Goal: Transaction & Acquisition: Purchase product/service

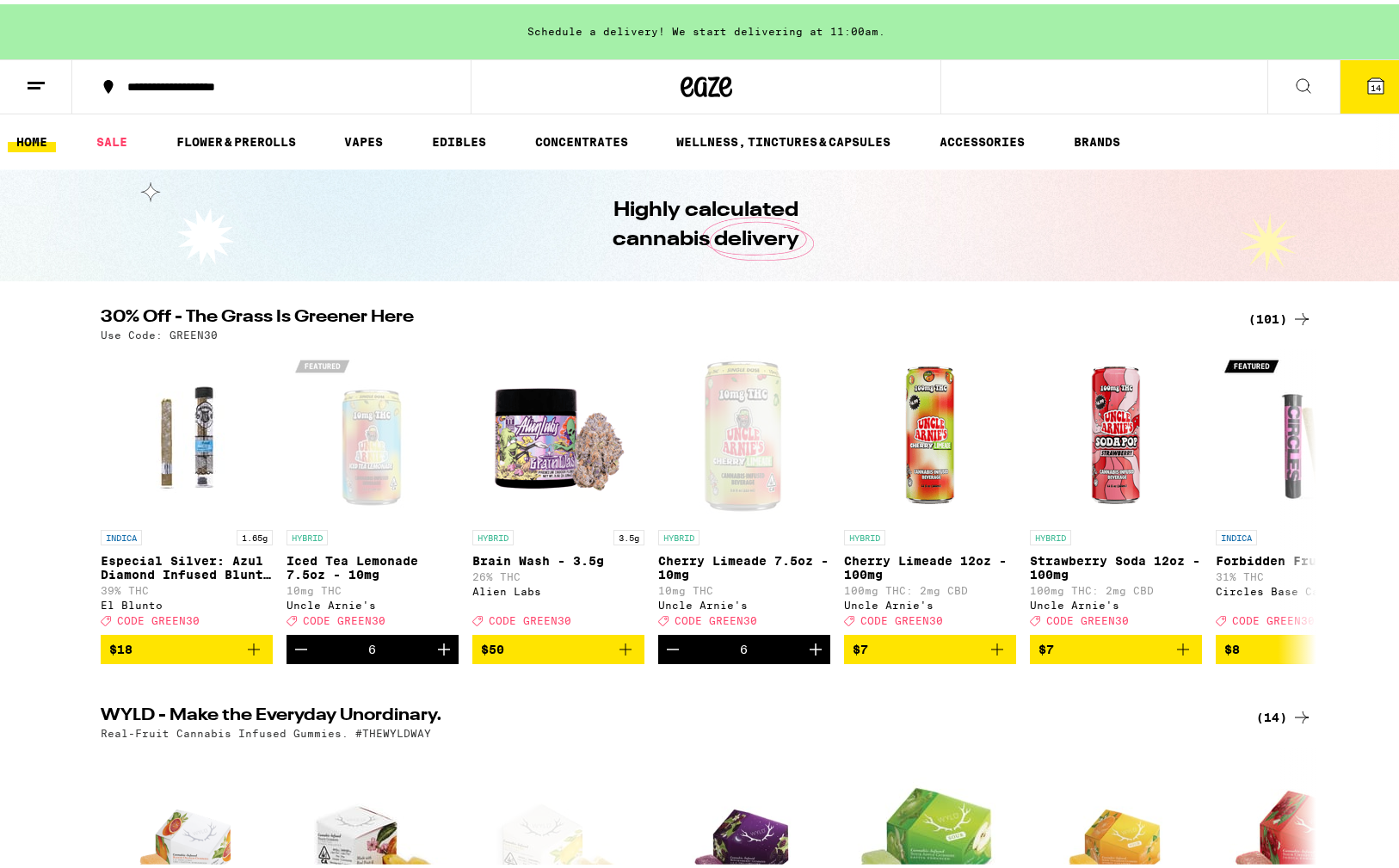
click at [1371, 79] on span "14" at bounding box center [1376, 84] width 11 height 11
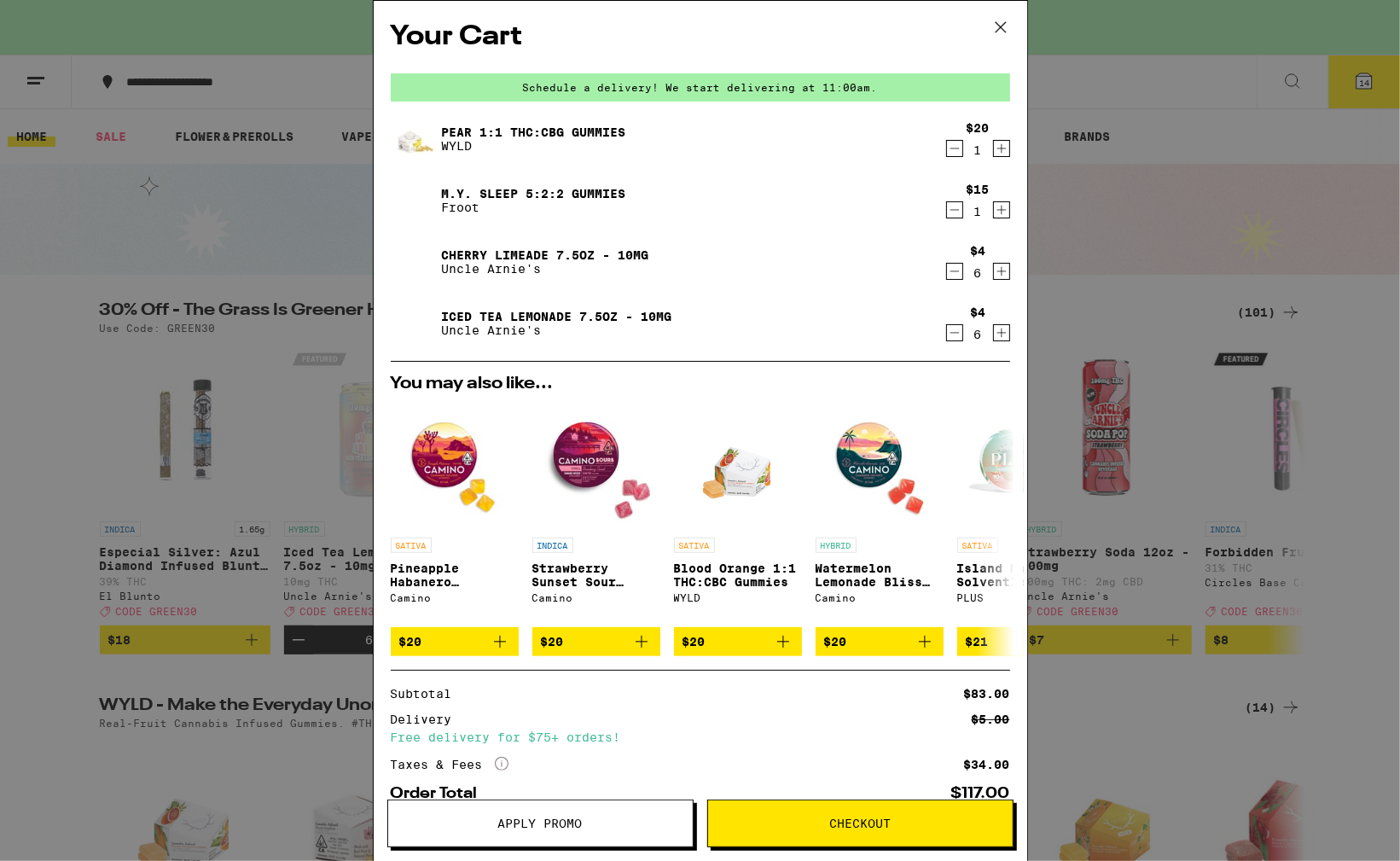
click at [585, 821] on span "Apply Promo" at bounding box center [541, 823] width 305 height 12
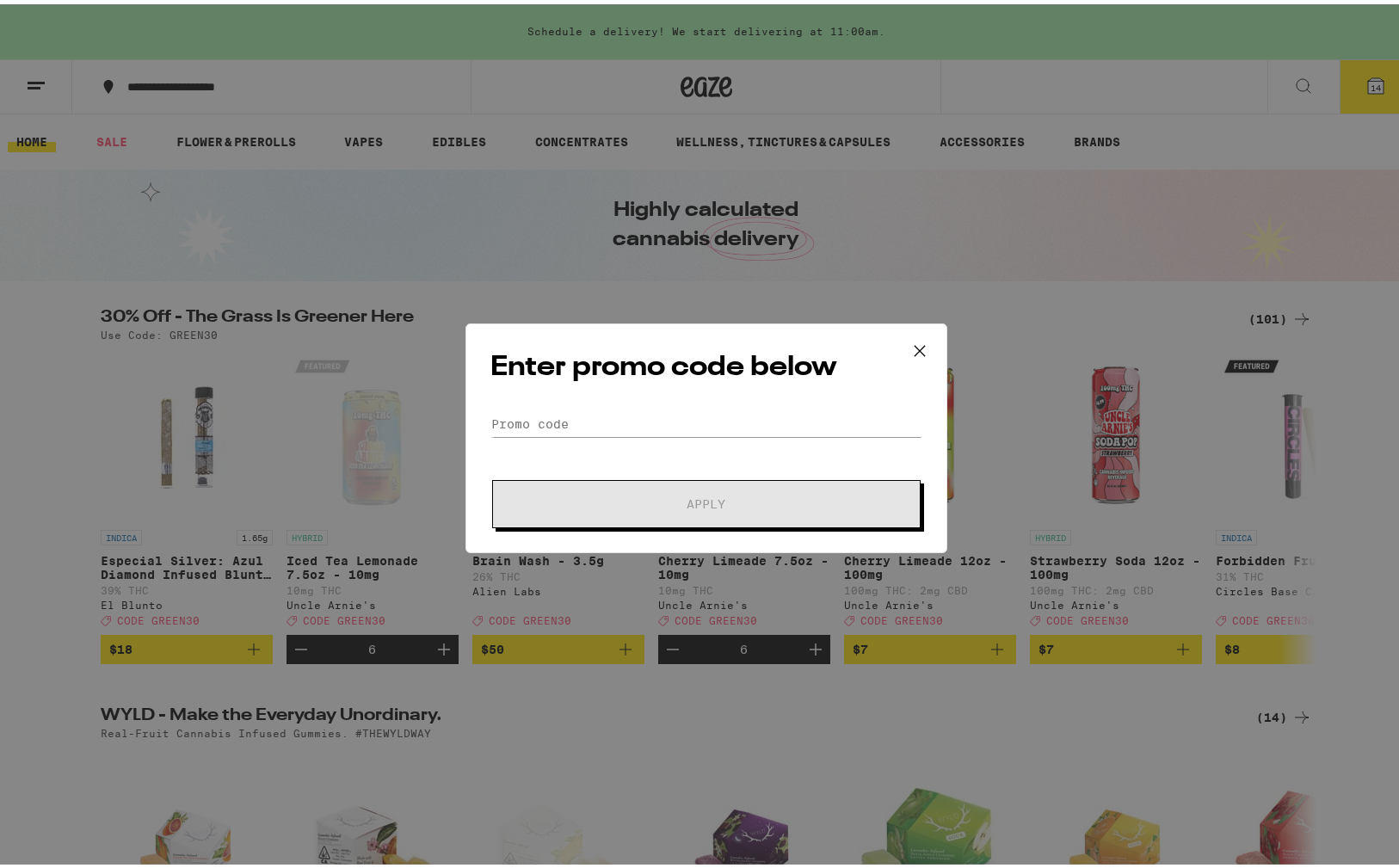
click at [646, 403] on div "Enter promo code below Promo Code Apply" at bounding box center [707, 434] width 482 height 229
click at [637, 423] on input "Promo Code" at bounding box center [706, 420] width 432 height 26
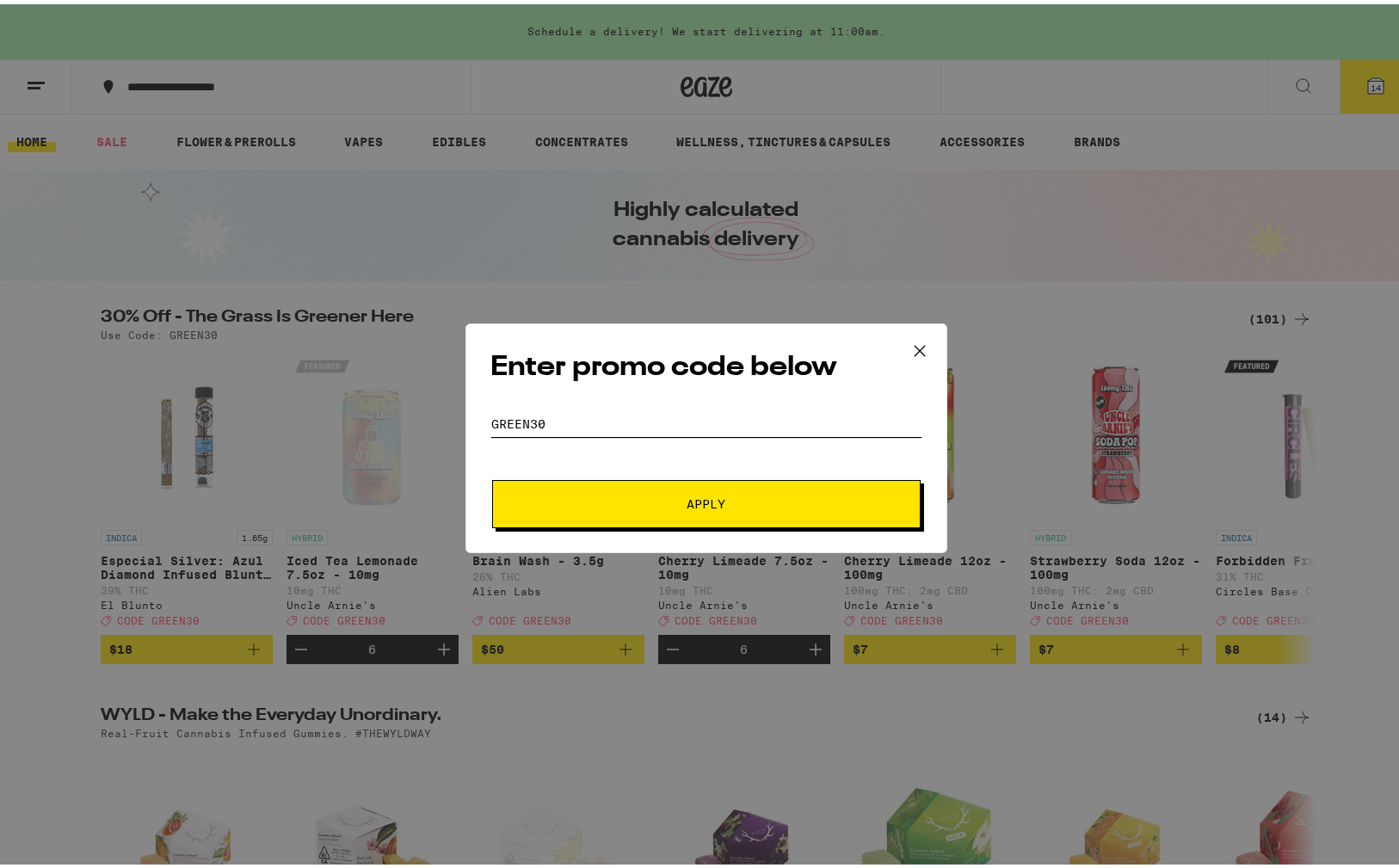
type input "green30"
click at [676, 494] on span "Apply" at bounding box center [706, 500] width 310 height 12
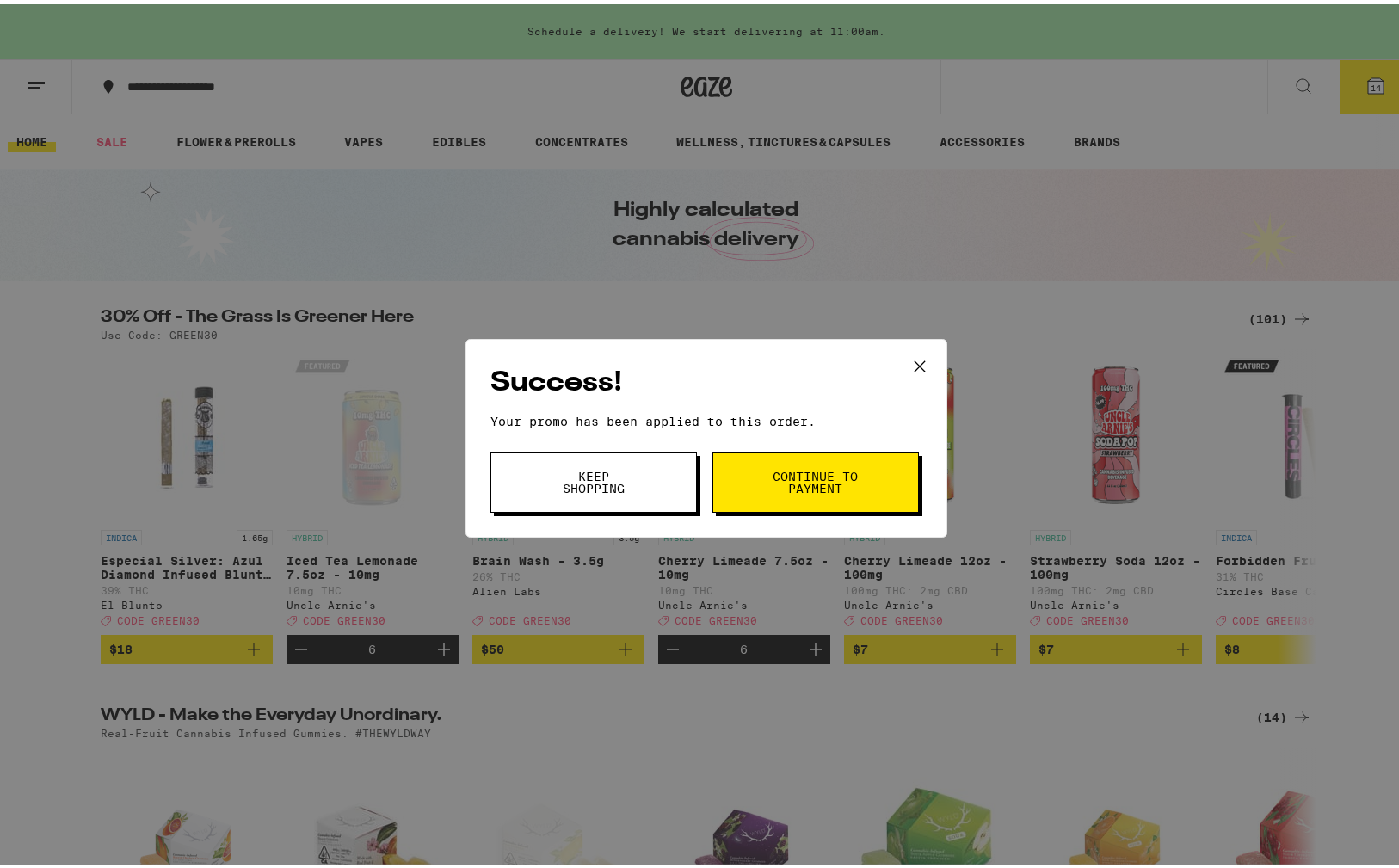
click at [825, 478] on span "Continue to payment" at bounding box center [816, 478] width 87 height 24
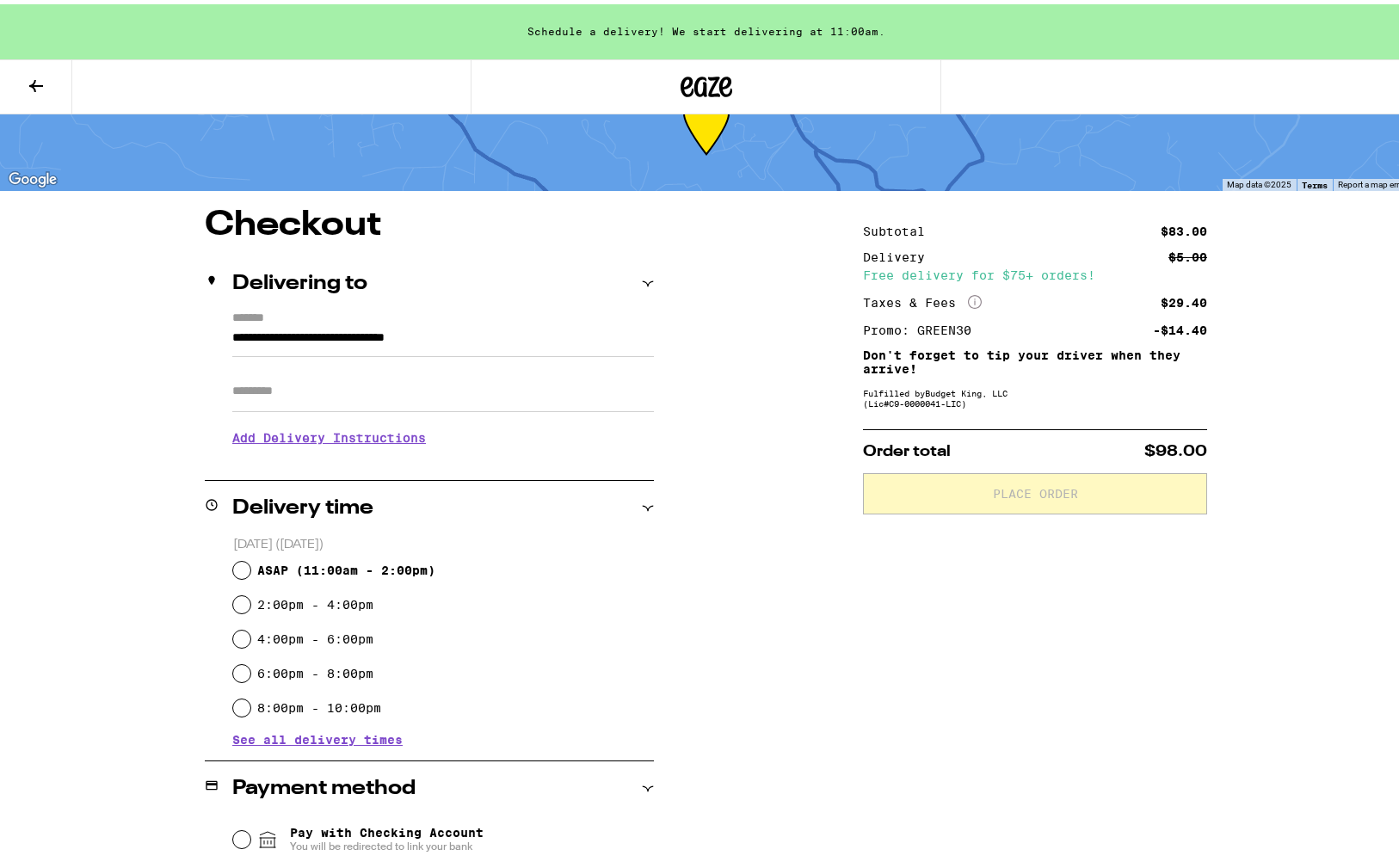
scroll to position [87, 0]
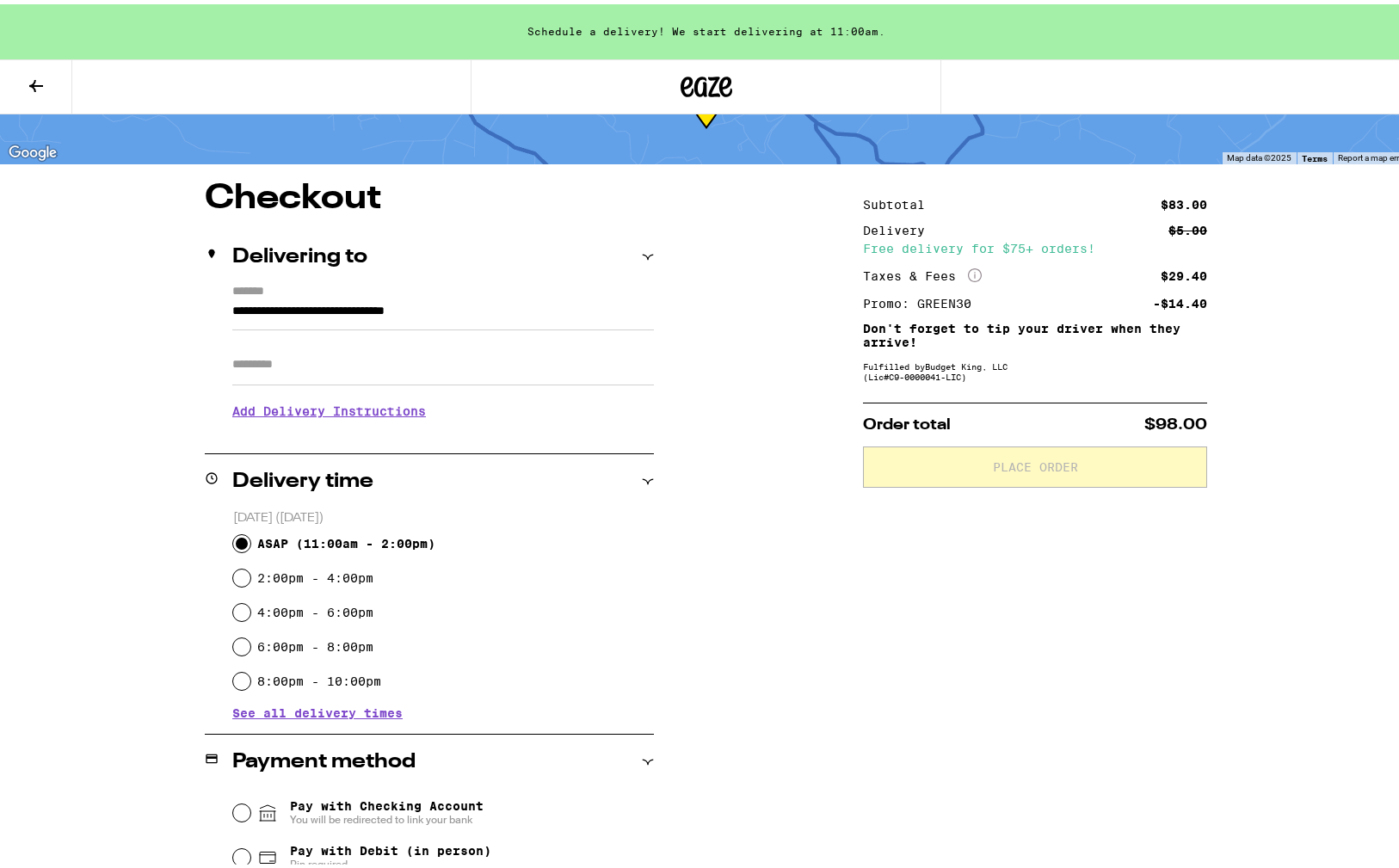
click at [236, 536] on input "ASAP ( 11:00am - 2:00pm )" at bounding box center [242, 539] width 17 height 17
radio input "true"
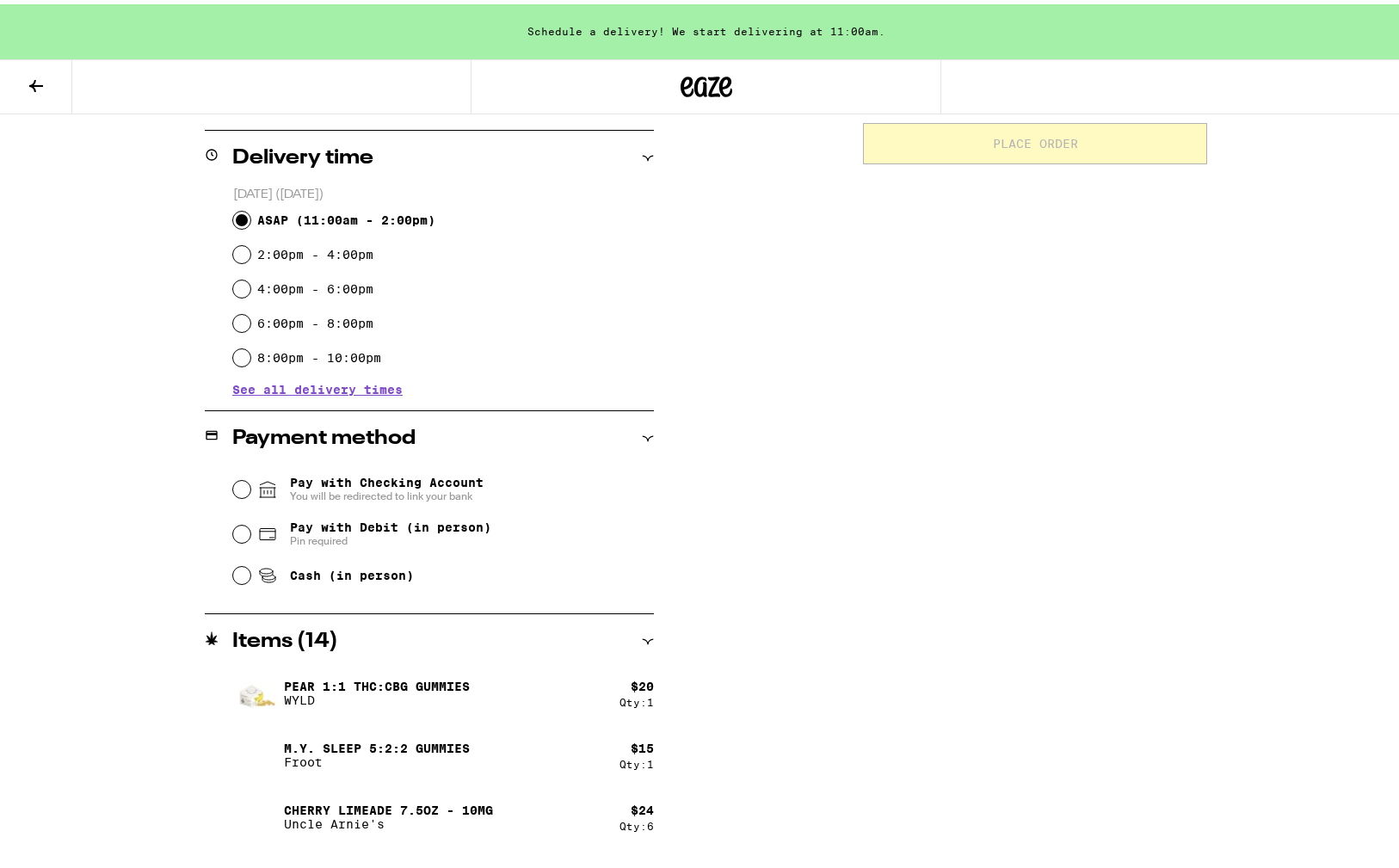
scroll to position [453, 0]
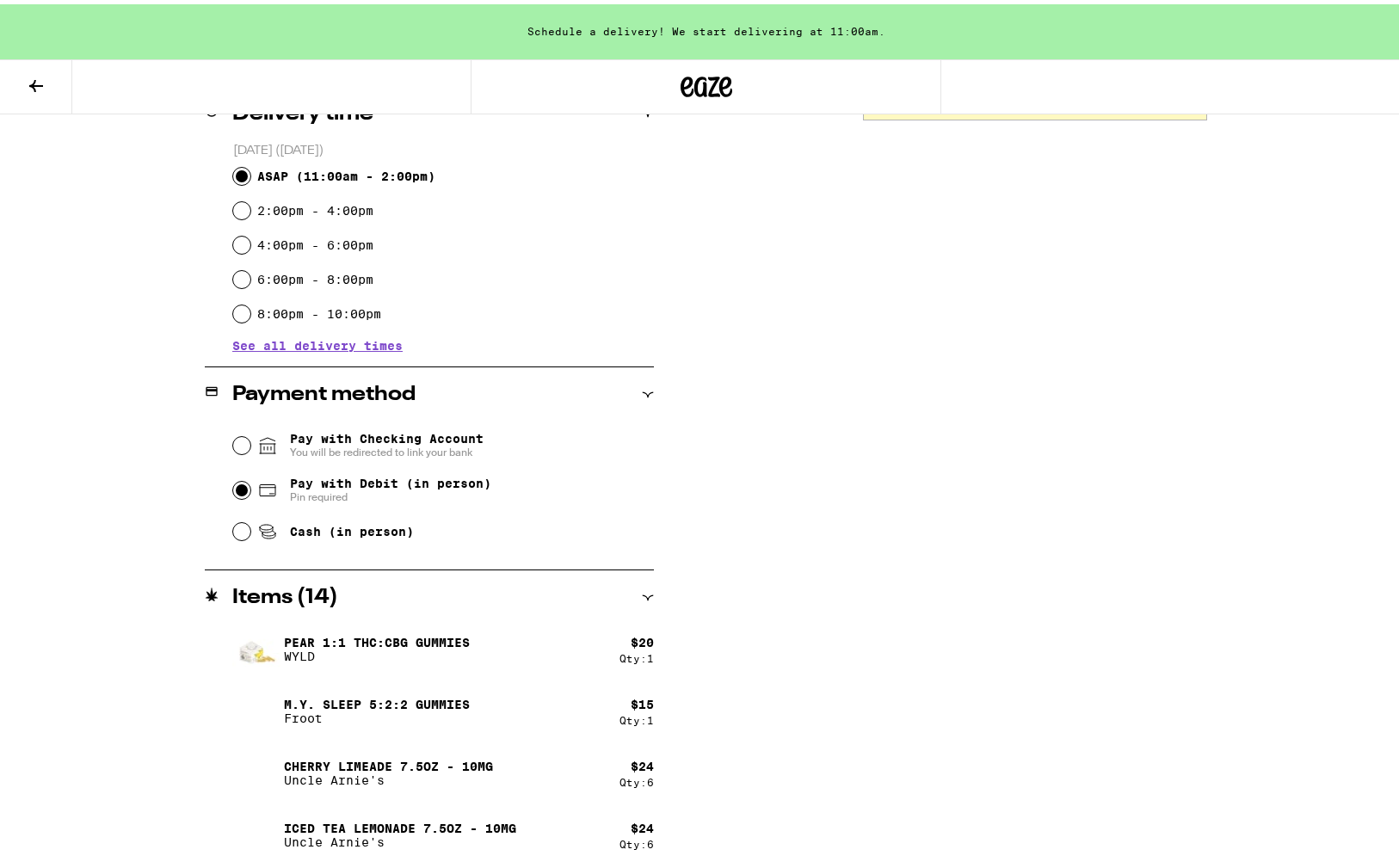
click at [233, 490] on input "Pay with Debit (in person) Pin required" at bounding box center [242, 486] width 17 height 17
radio input "true"
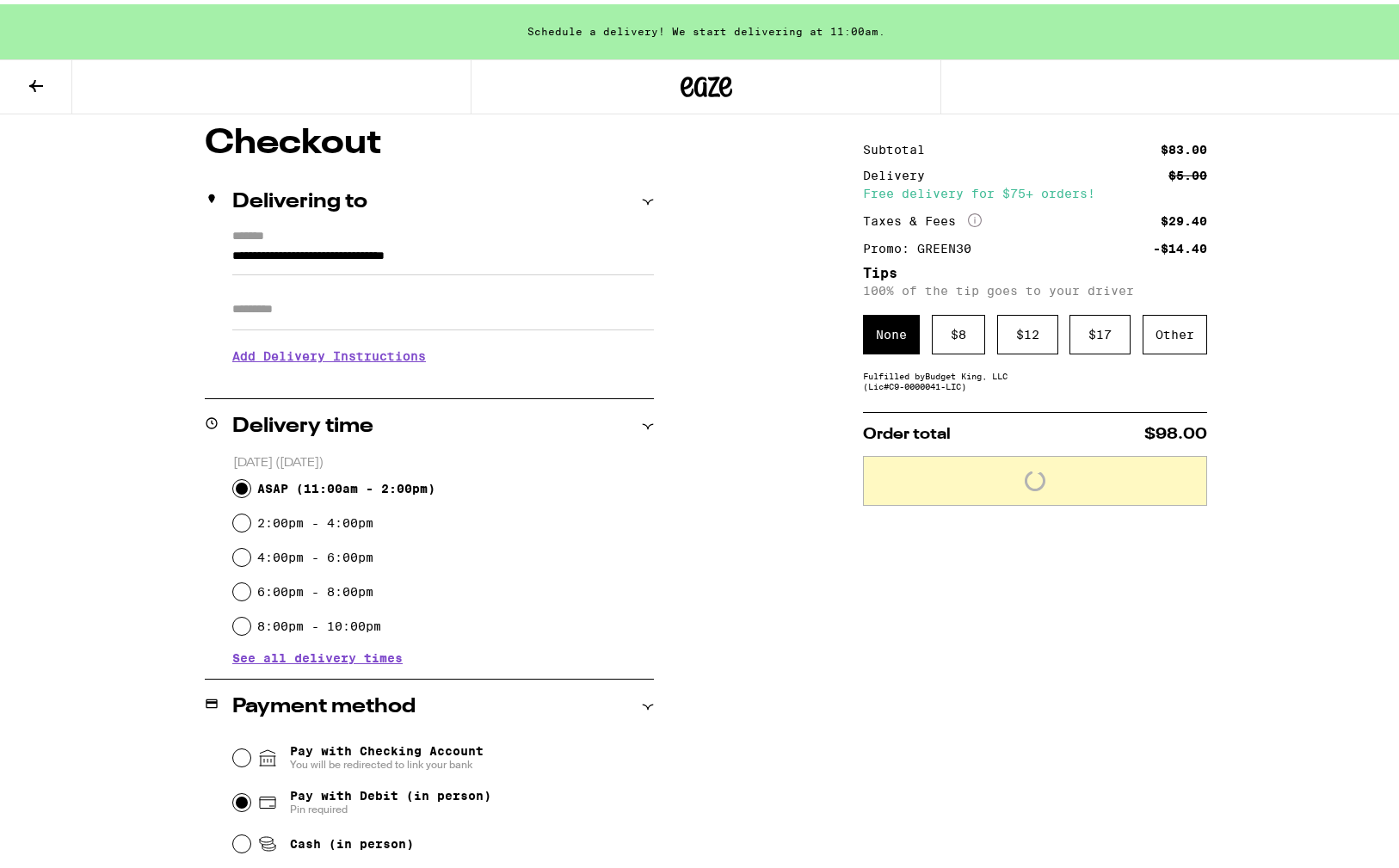
scroll to position [109, 0]
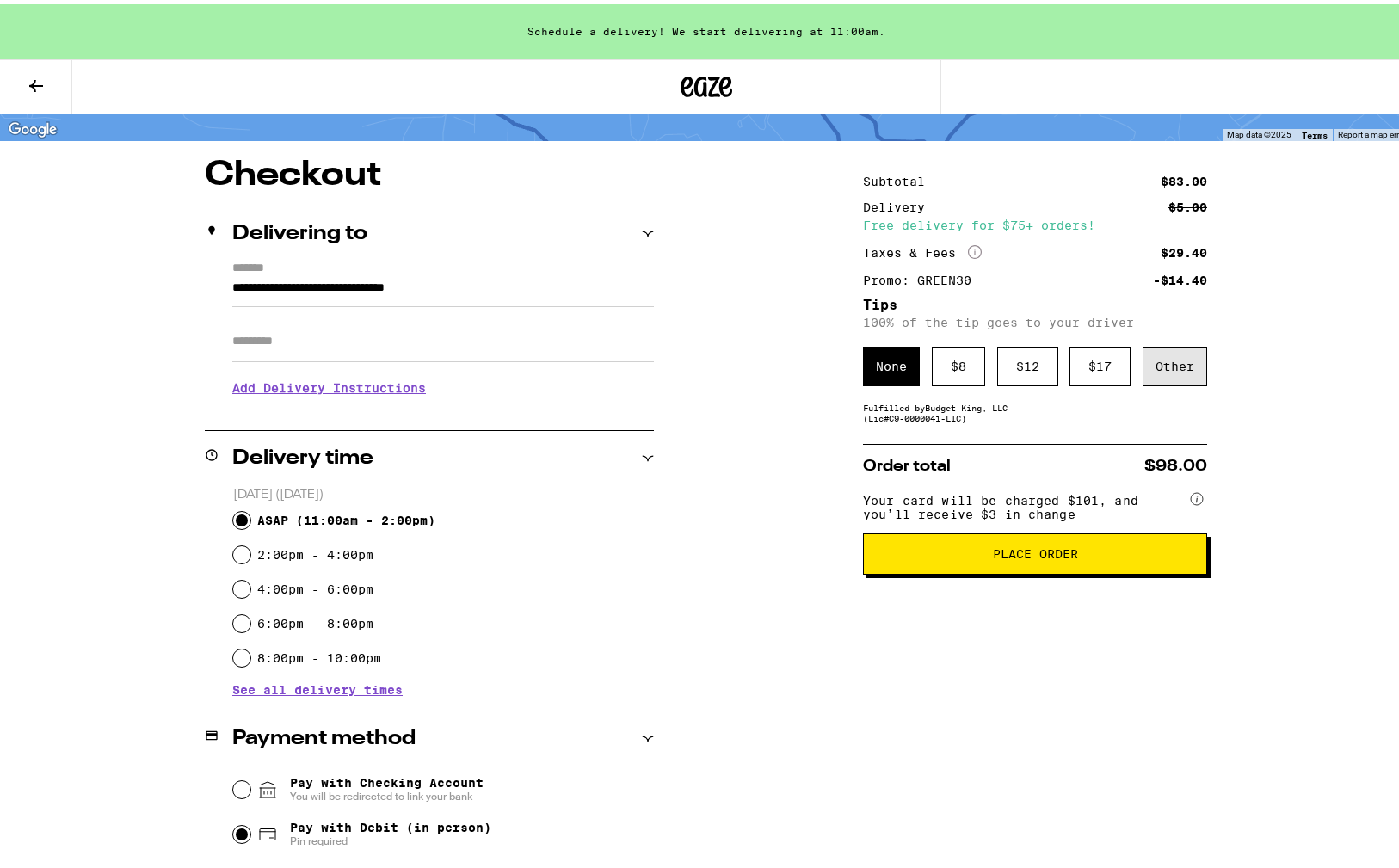
click at [1179, 361] on div "Other" at bounding box center [1174, 362] width 64 height 40
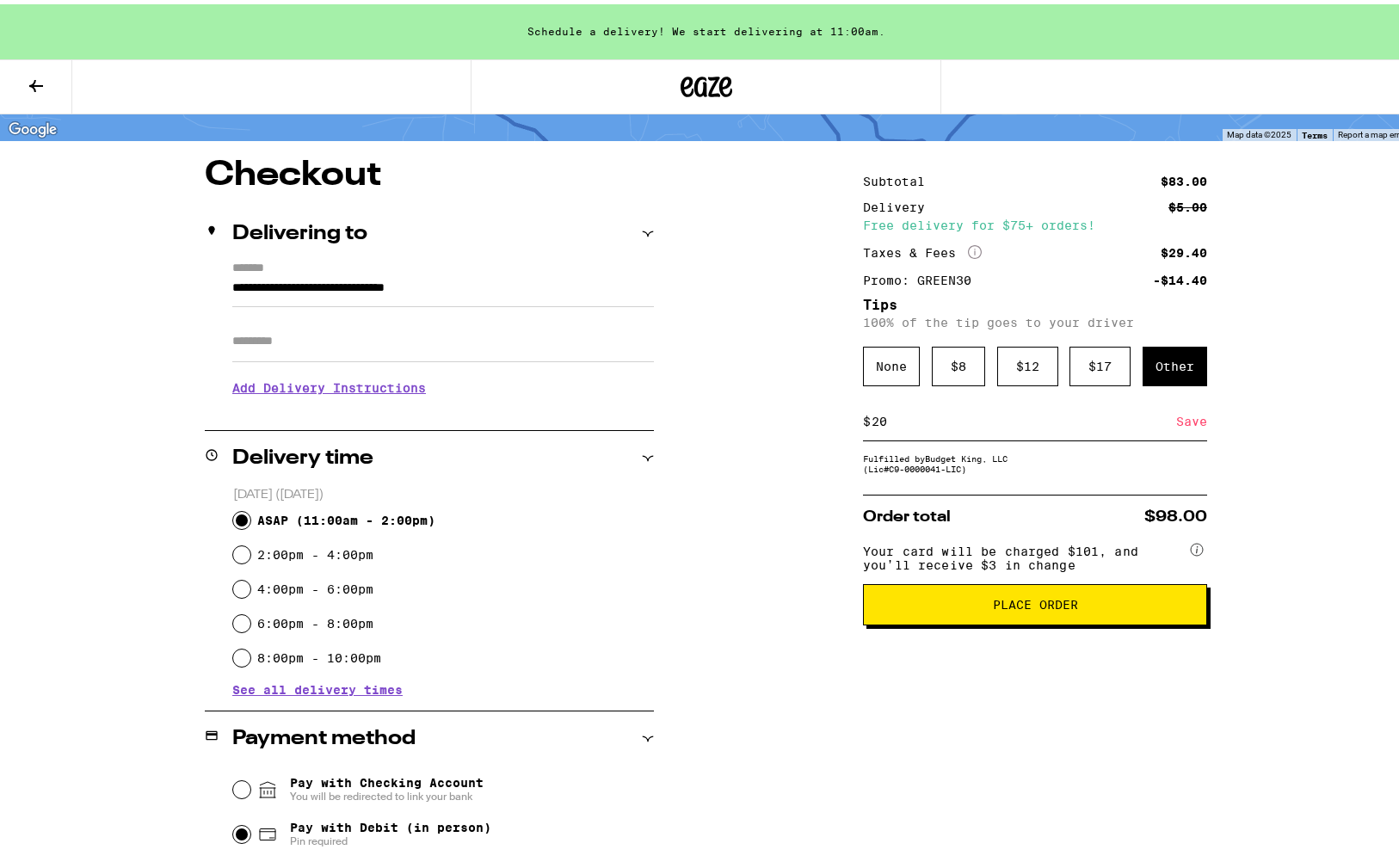
type input "20"
click at [1062, 607] on span "Place Order" at bounding box center [1035, 601] width 86 height 12
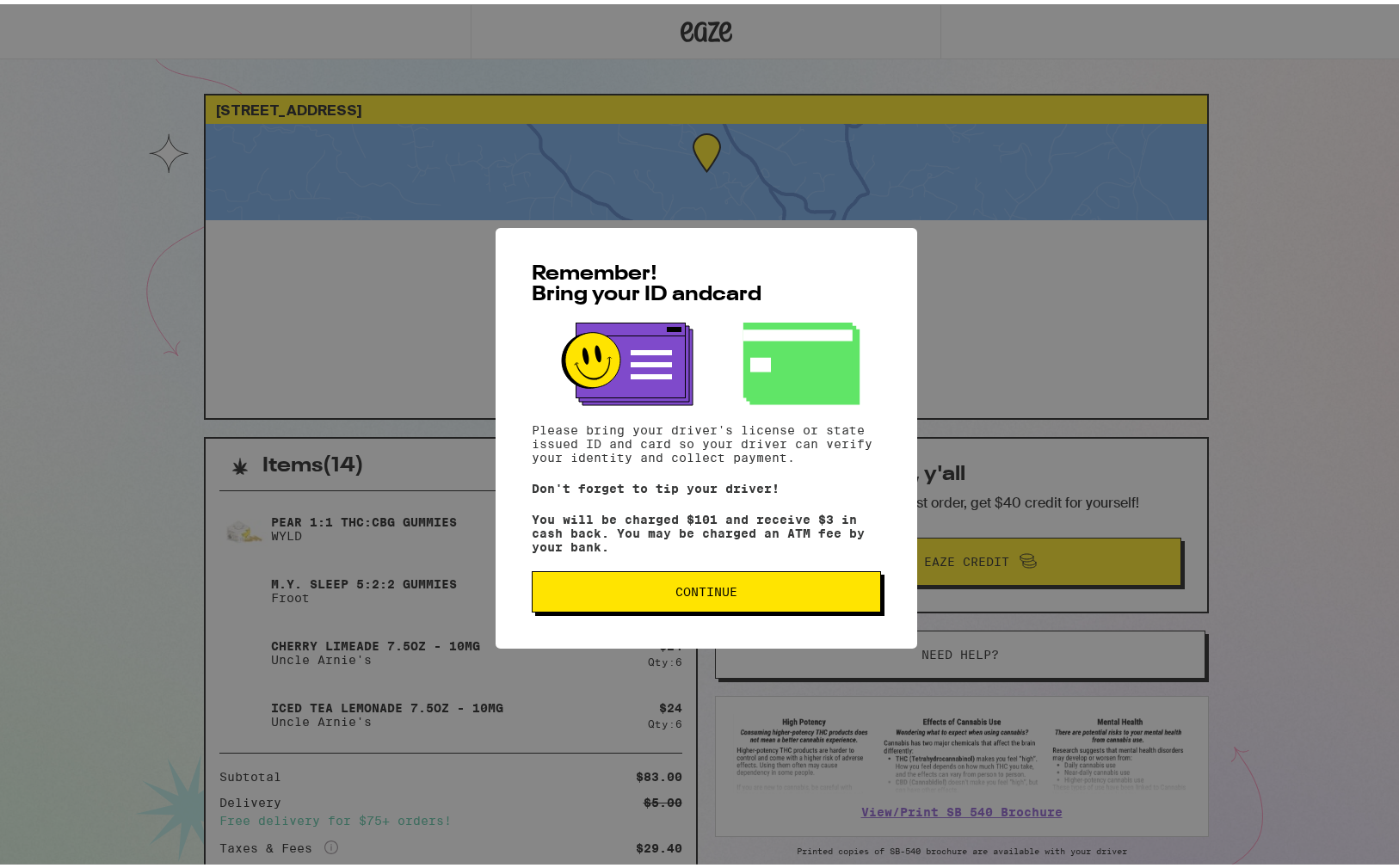
click at [745, 588] on button "Continue" at bounding box center [706, 587] width 349 height 41
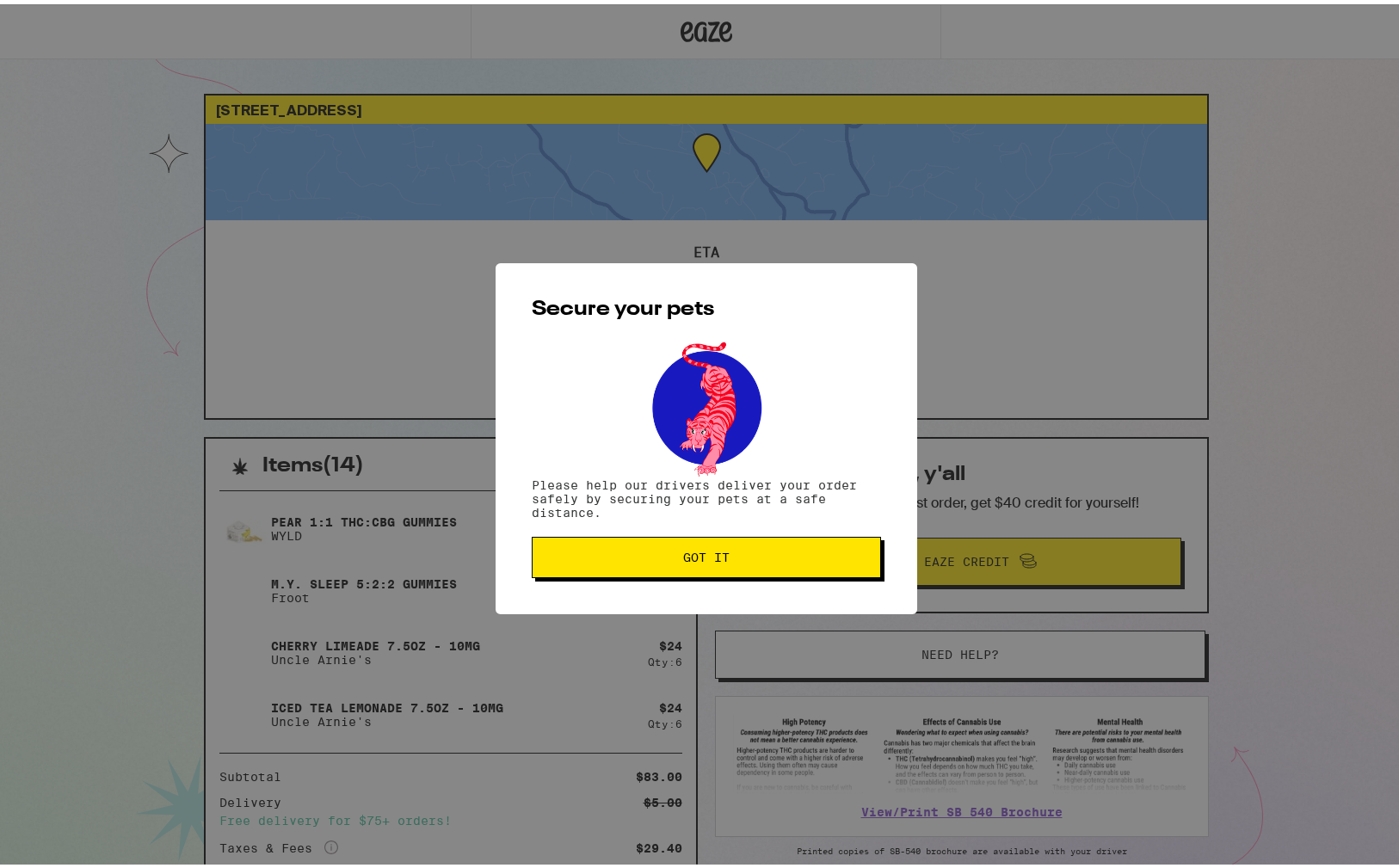
click at [737, 555] on span "Got it" at bounding box center [706, 553] width 320 height 12
